Goal: Find specific page/section: Find specific page/section

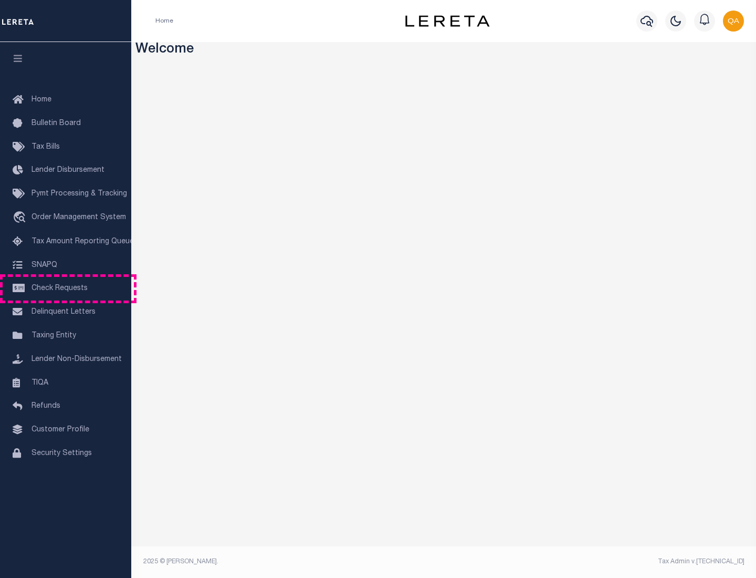
click at [66, 288] on span "Check Requests" at bounding box center [60, 288] width 56 height 7
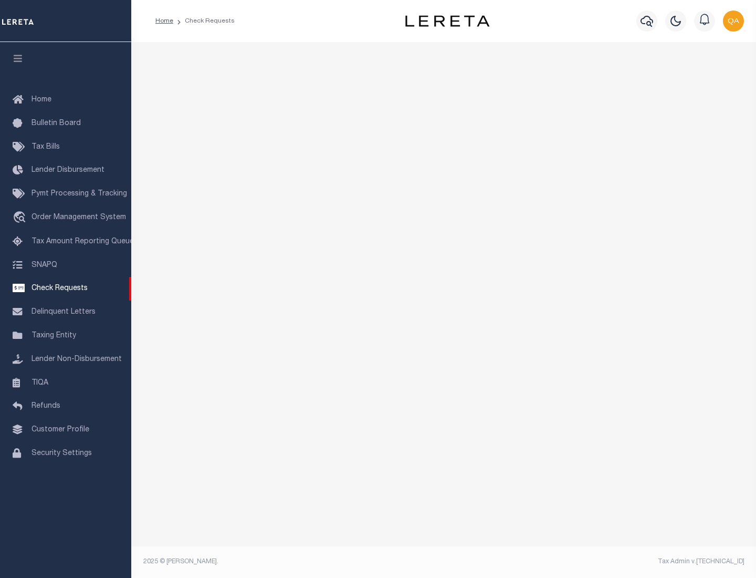
select select "50"
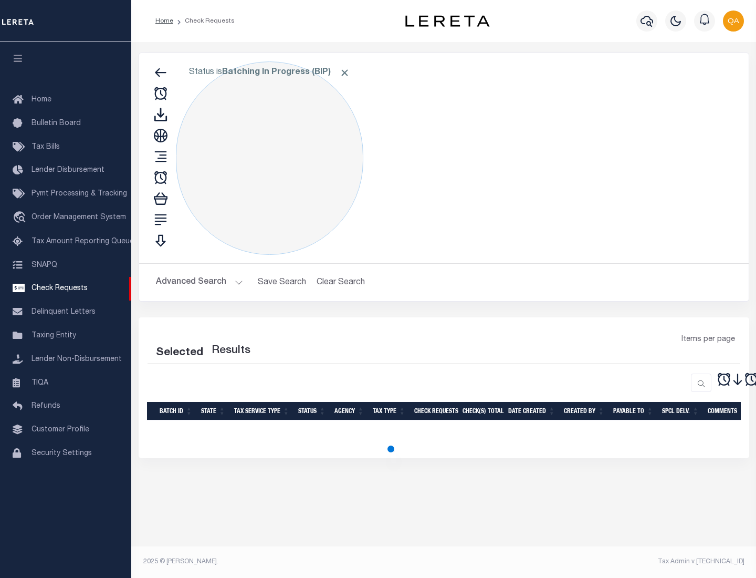
select select "50"
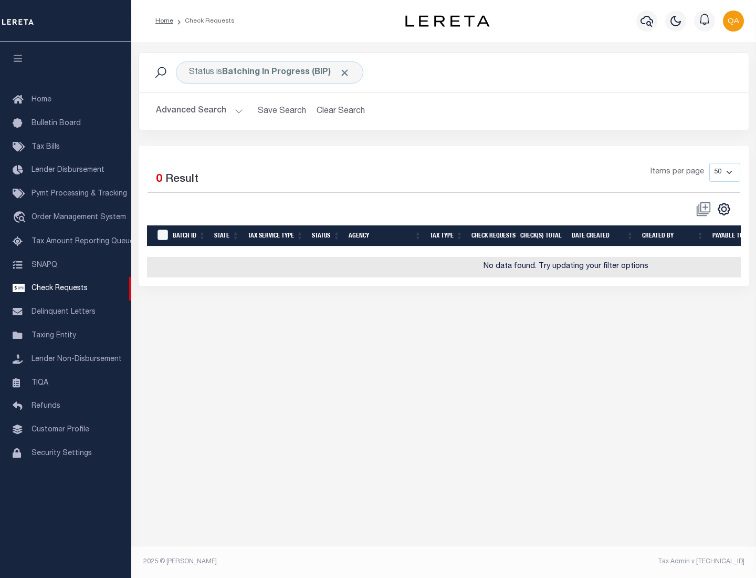
click at [345, 72] on span "Click to Remove" at bounding box center [344, 72] width 11 height 11
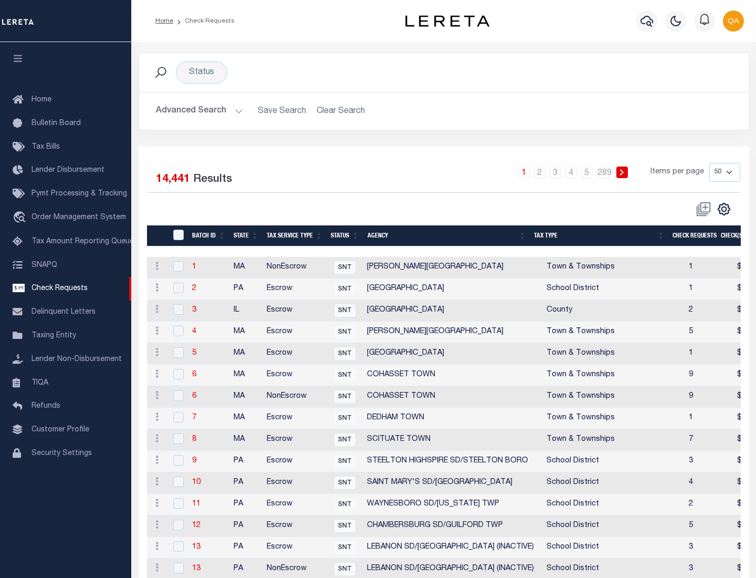
scroll to position [506, 0]
